Goal: Task Accomplishment & Management: Manage account settings

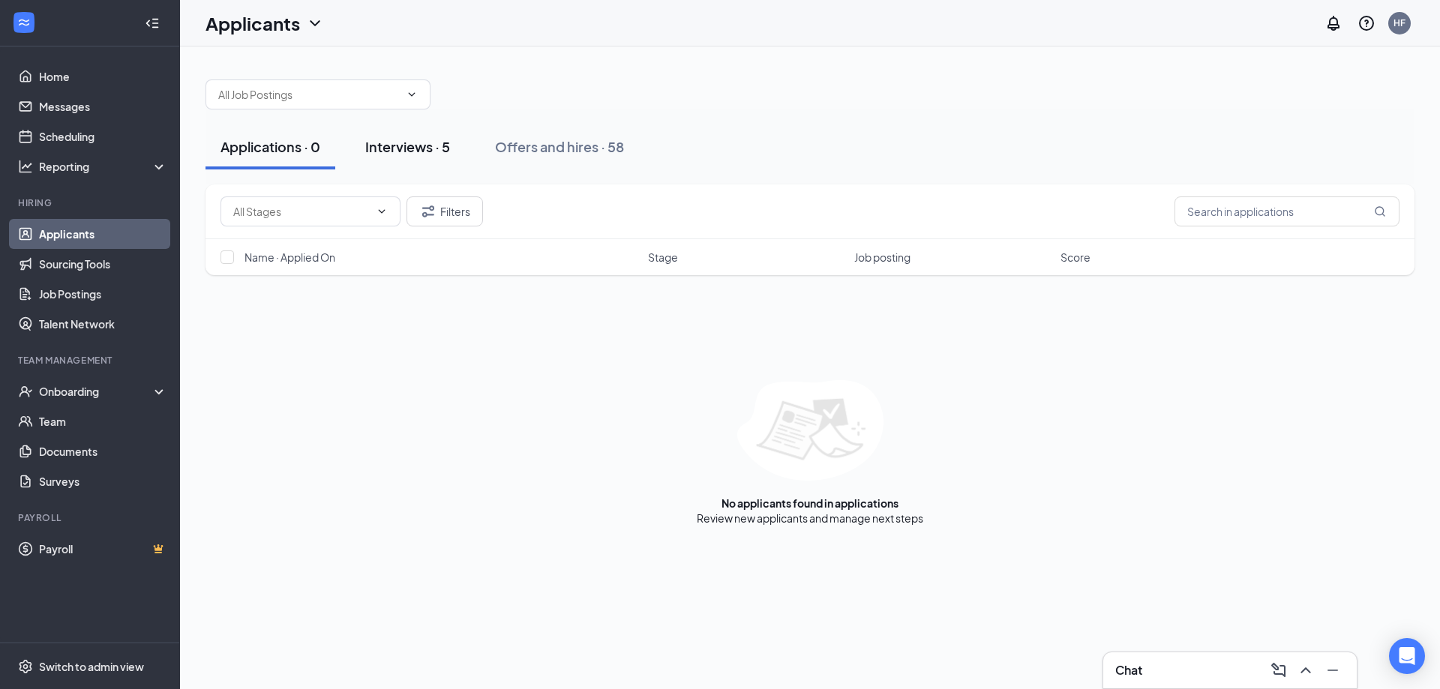
click at [404, 151] on div "Interviews · 5" at bounding box center [407, 146] width 85 height 19
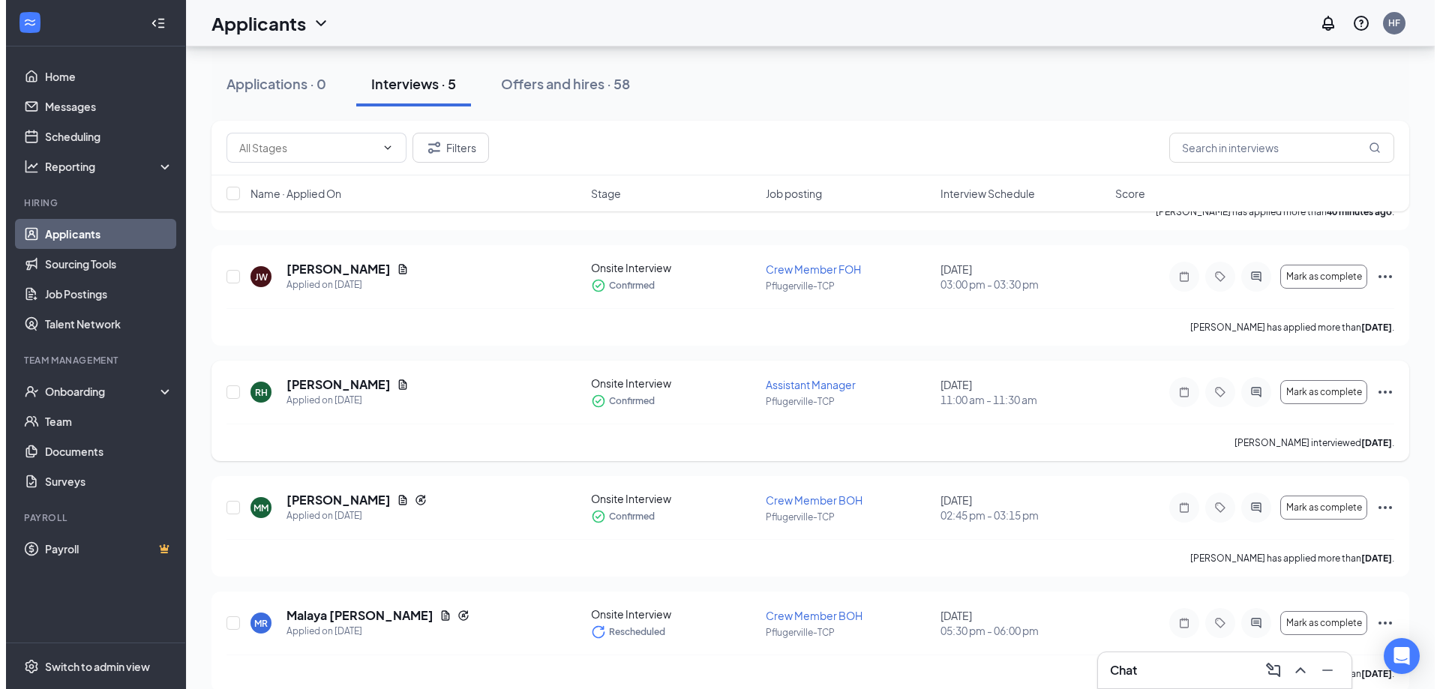
scroll to position [181, 0]
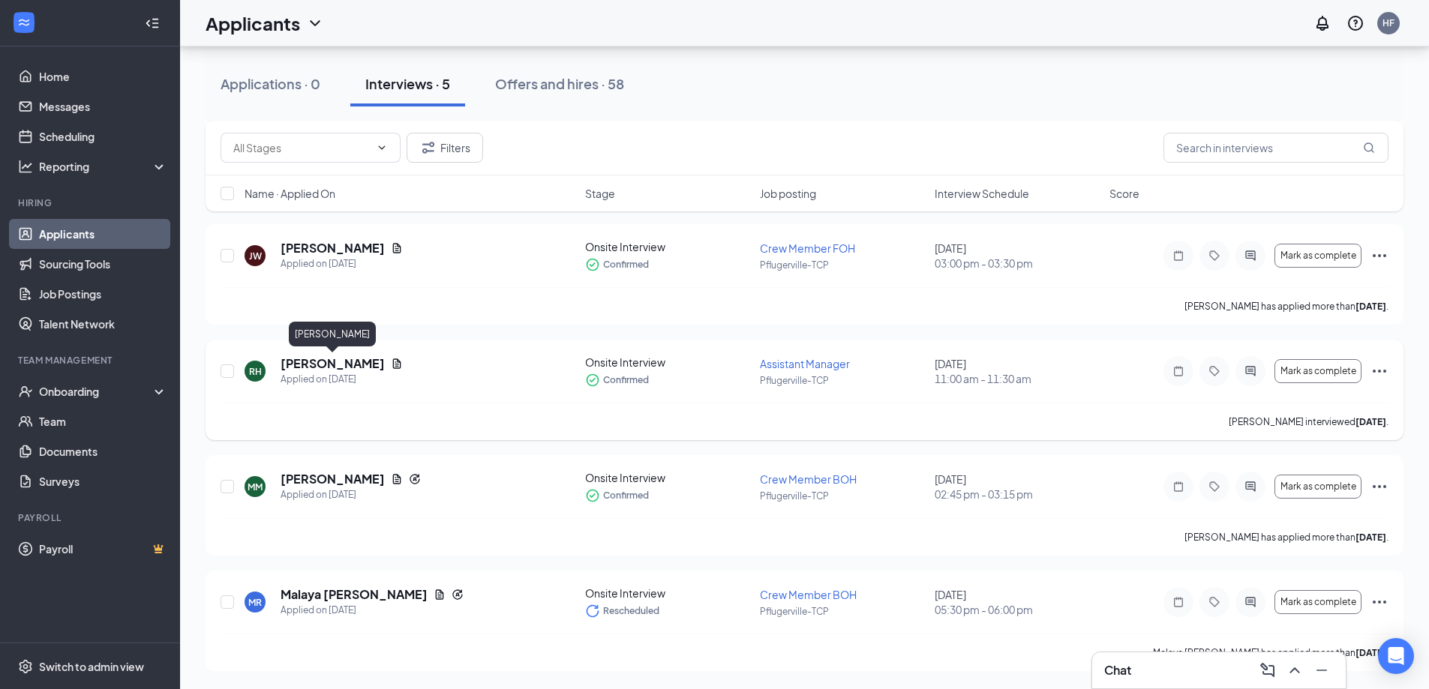
click at [343, 364] on h5 "[PERSON_NAME]" at bounding box center [332, 363] width 104 height 16
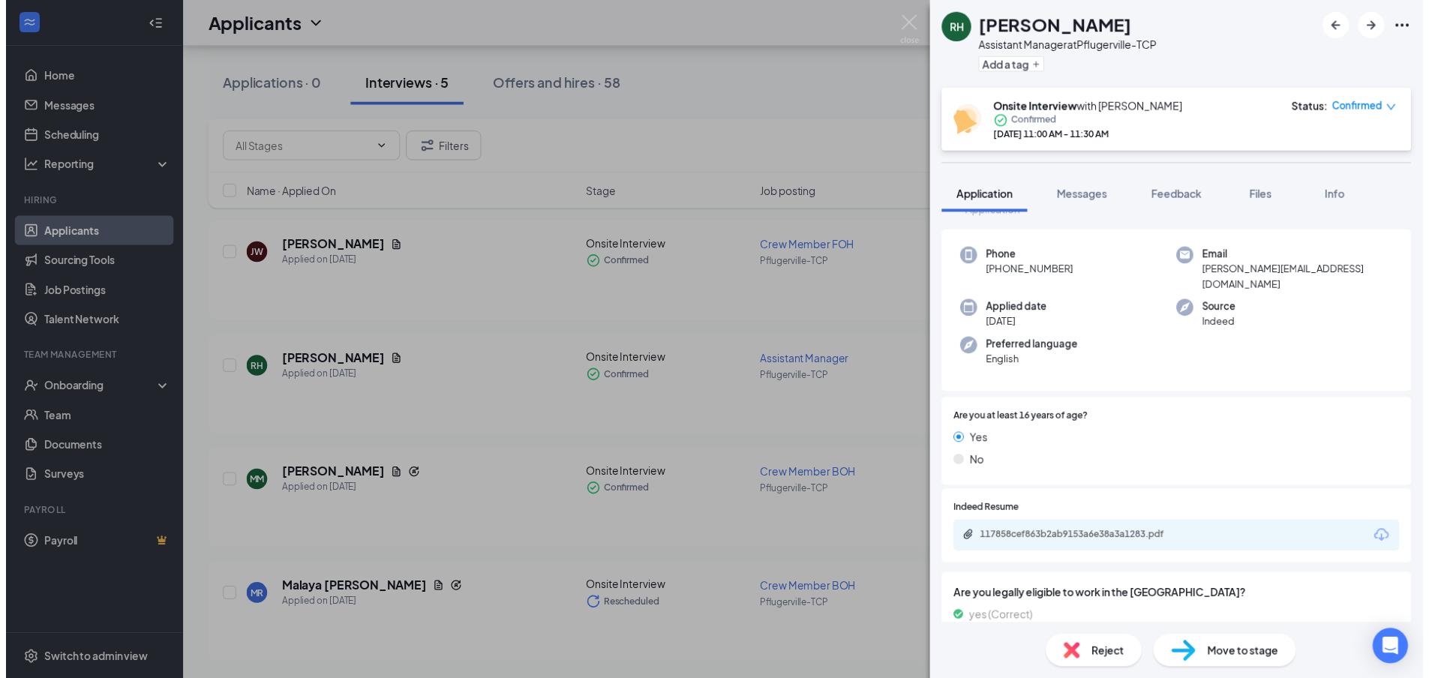
scroll to position [150, 0]
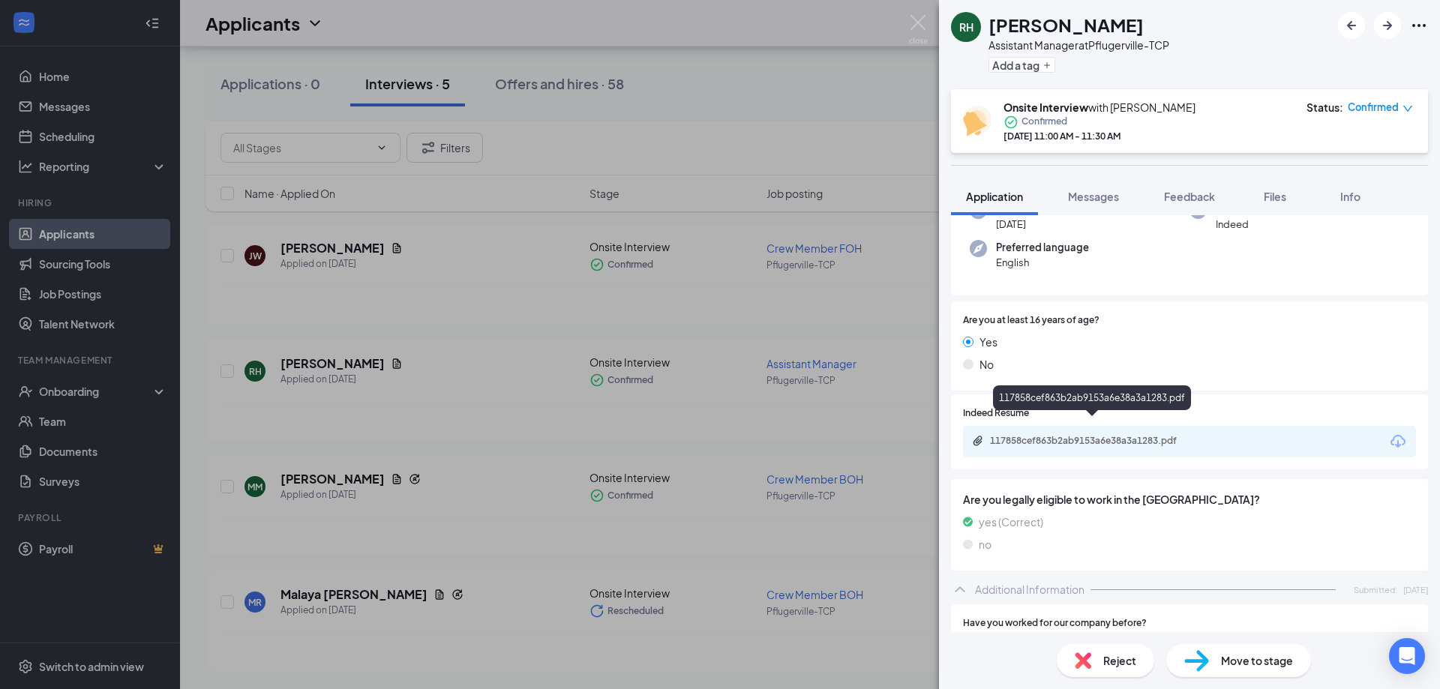
click at [1084, 436] on div "117858cef863b2ab9153a6e38a3a1283.pdf" at bounding box center [1189, 441] width 453 height 31
click at [1087, 435] on div "117858cef863b2ab9153a6e38a3a1283.pdf" at bounding box center [1095, 441] width 210 height 12
click at [586, 444] on div "RH [PERSON_NAME] Assistant Manager at Pflugerville-TCP Add a tag Onsite Intervi…" at bounding box center [720, 344] width 1440 height 689
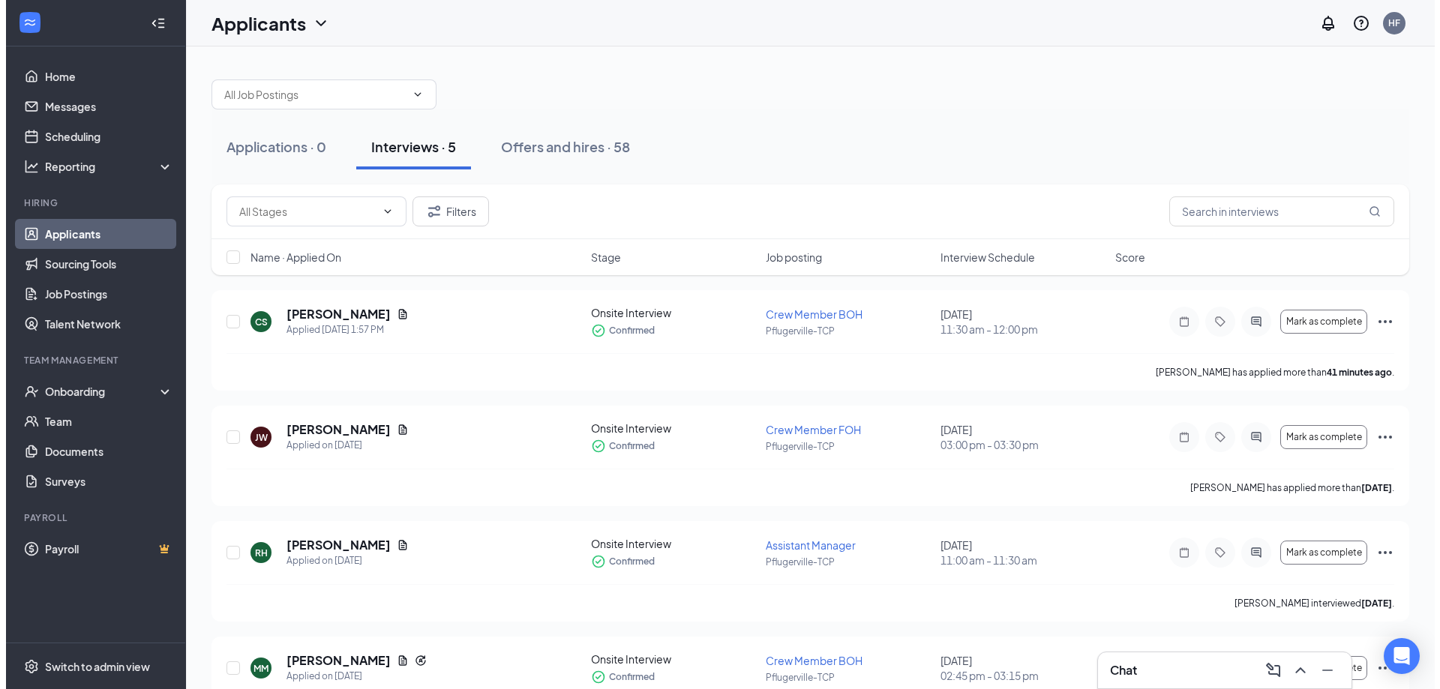
scroll to position [75, 0]
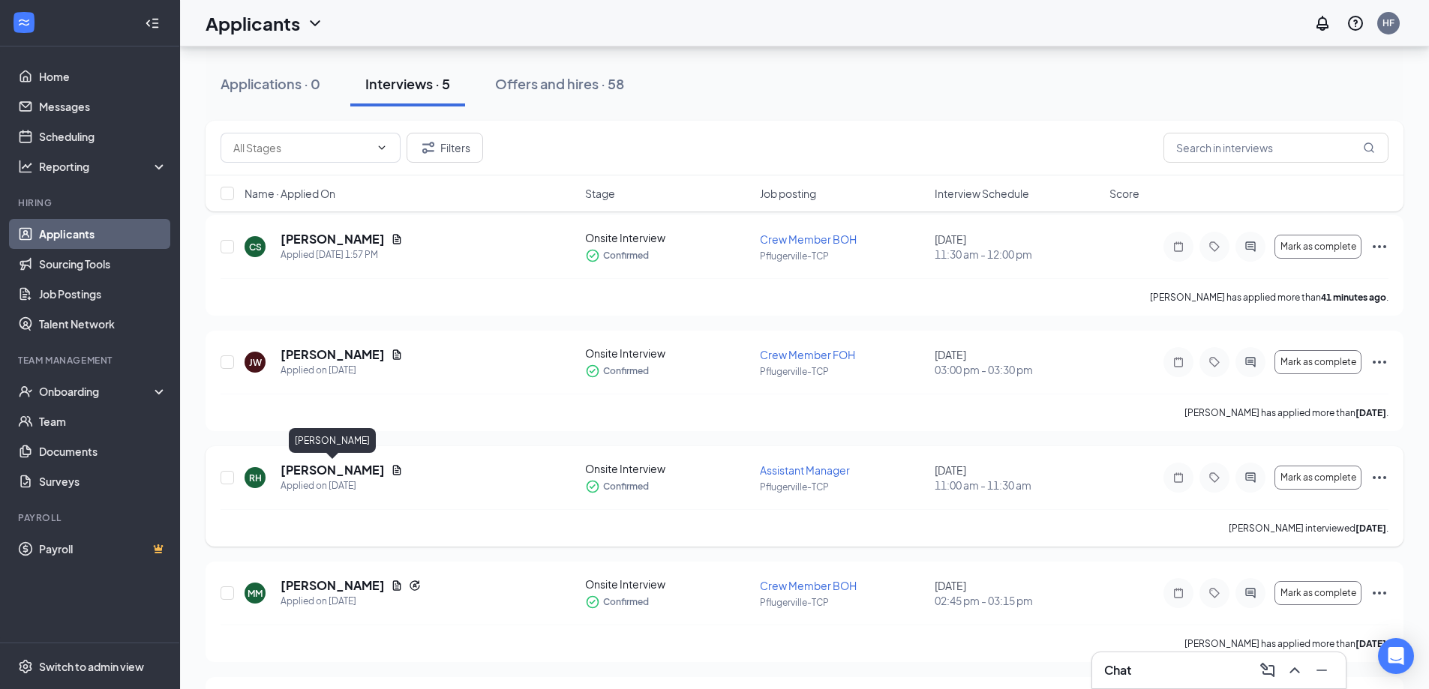
click at [349, 469] on h5 "[PERSON_NAME]" at bounding box center [332, 470] width 104 height 16
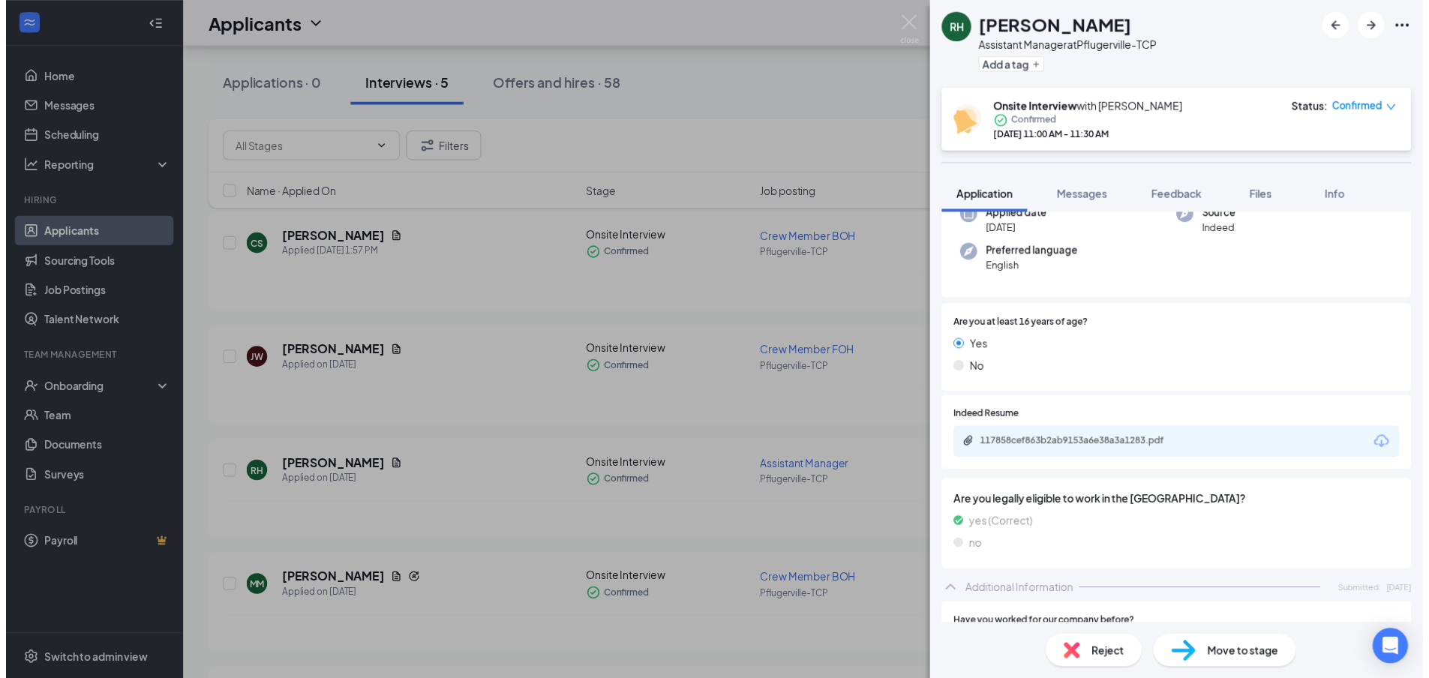
scroll to position [150, 0]
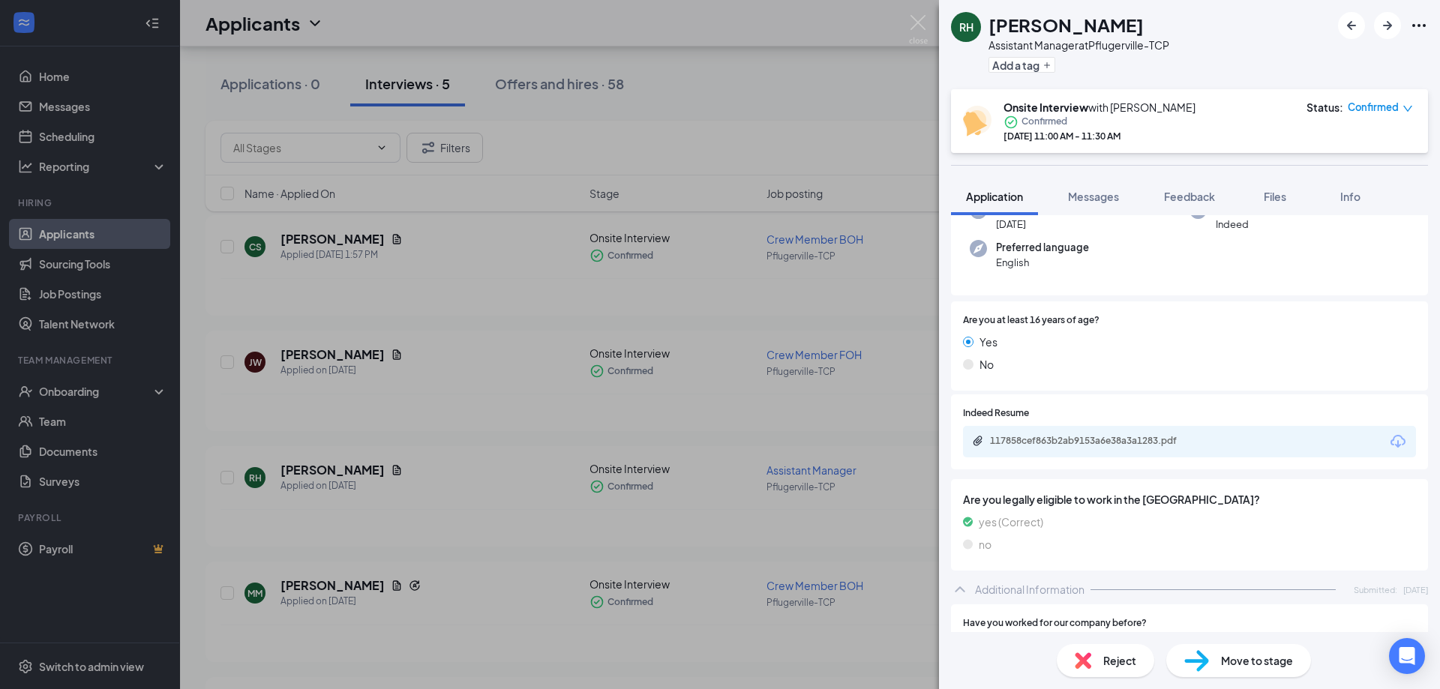
click at [1106, 435] on div "117858cef863b2ab9153a6e38a3a1283.pdf" at bounding box center [1095, 441] width 210 height 12
click at [655, 447] on div "RH [PERSON_NAME] Assistant Manager at Pflugerville-TCP Add a tag Onsite Intervi…" at bounding box center [720, 344] width 1440 height 689
